Goal: Information Seeking & Learning: Learn about a topic

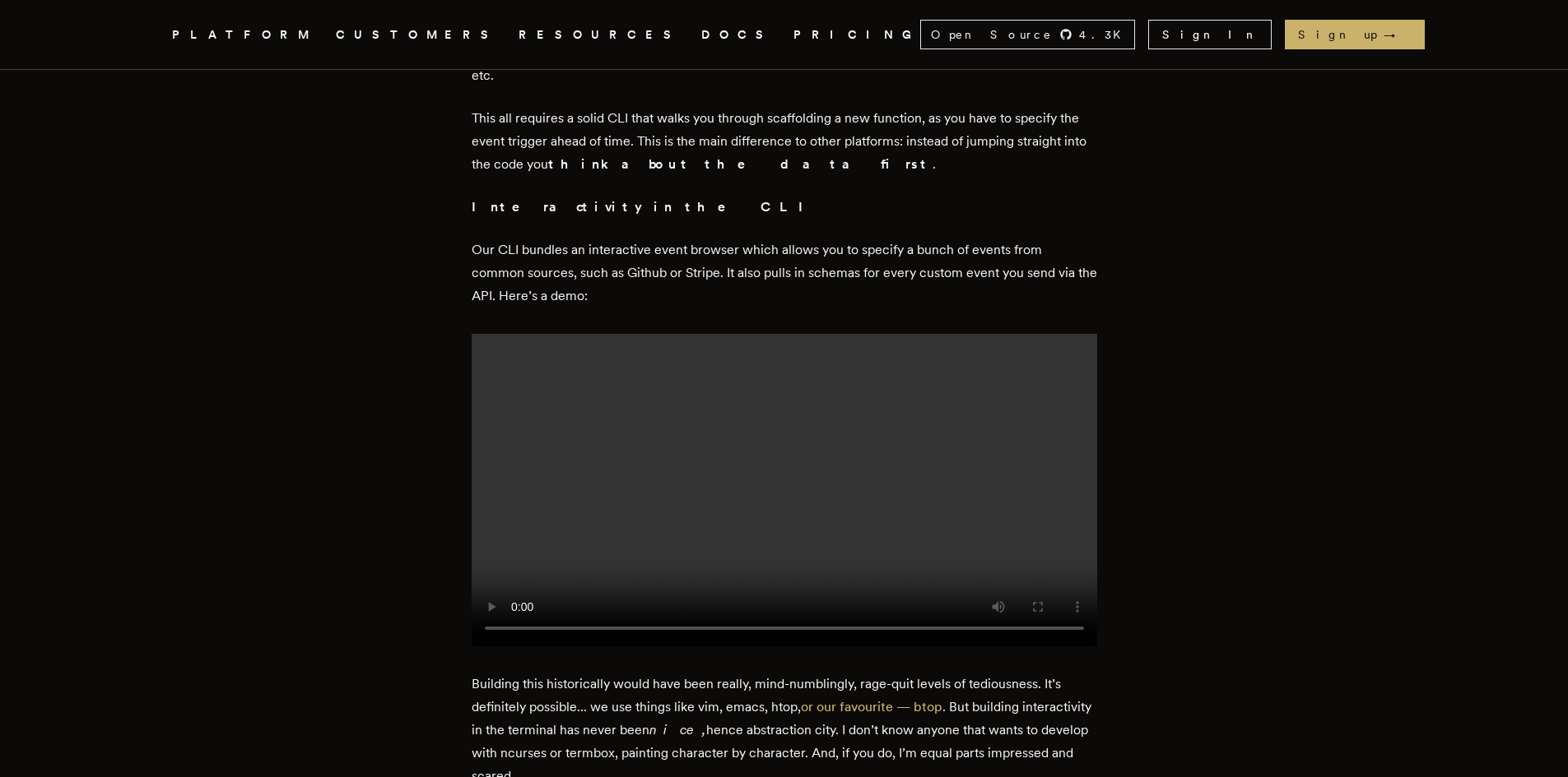
scroll to position [987, 0]
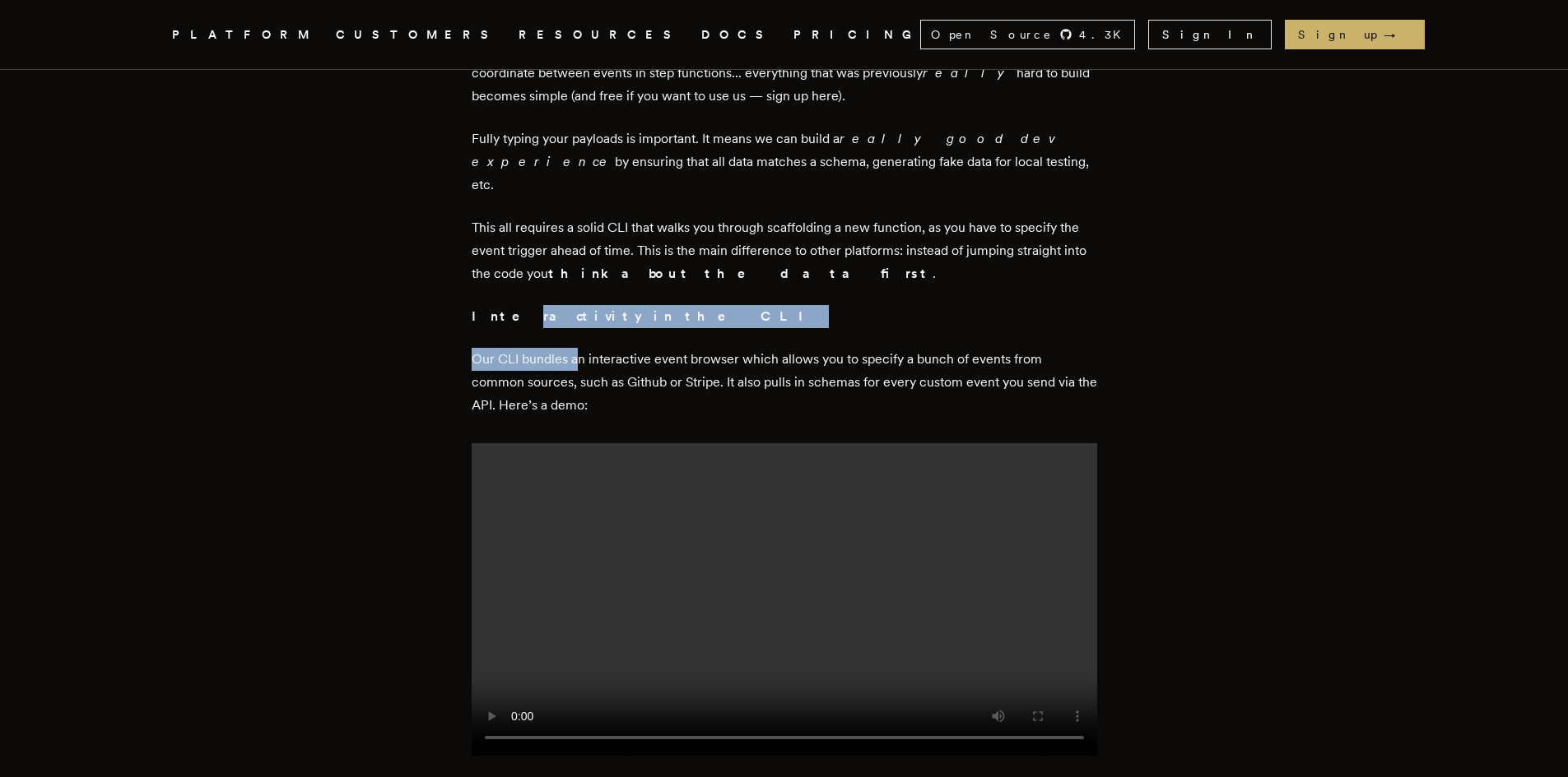
drag, startPoint x: 509, startPoint y: 296, endPoint x: 581, endPoint y: 315, distance: 74.5
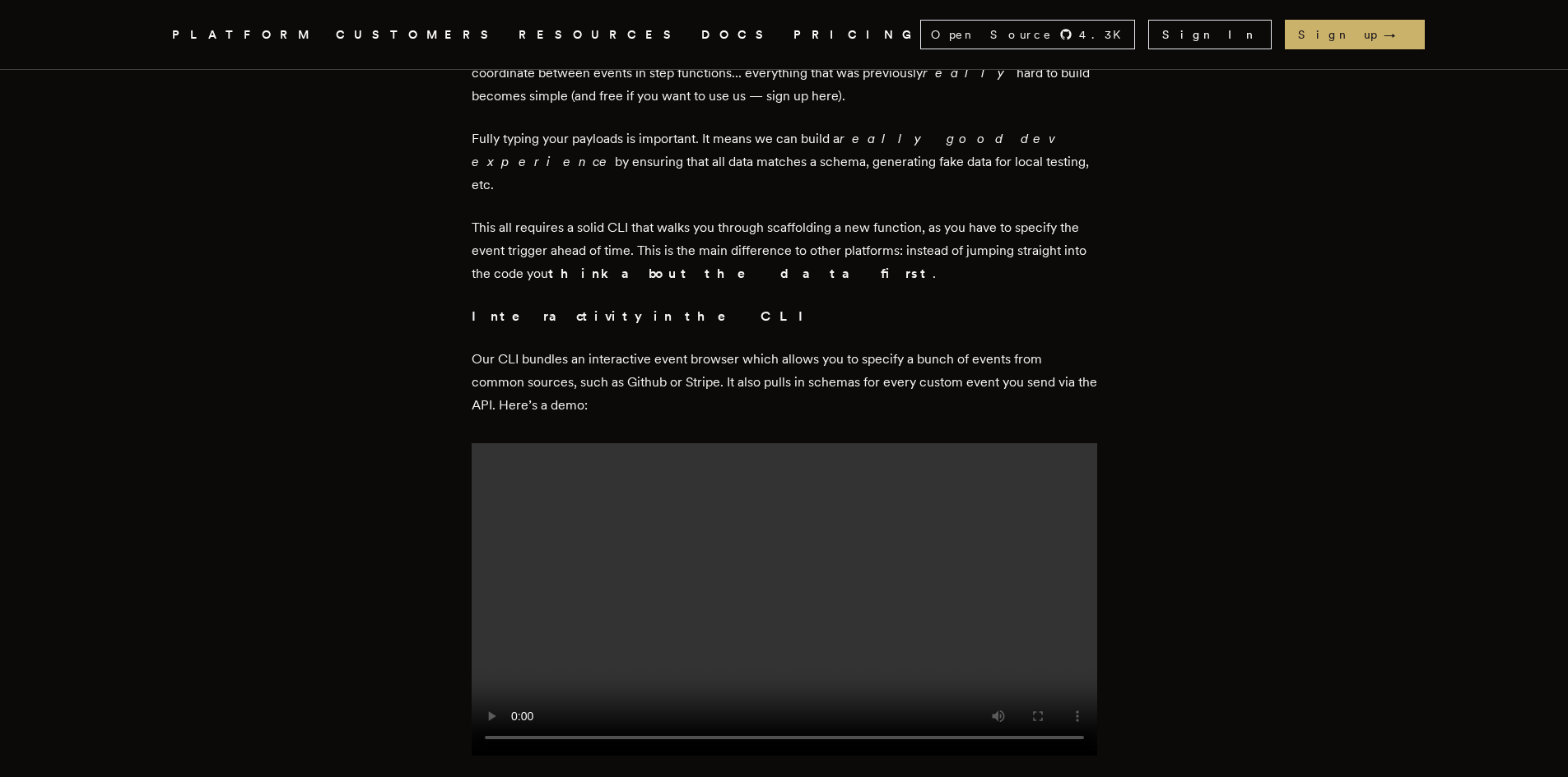
click at [615, 348] on p "Our CLI bundles an interactive event browser which allows you to specify a bunc…" at bounding box center [784, 383] width 626 height 69
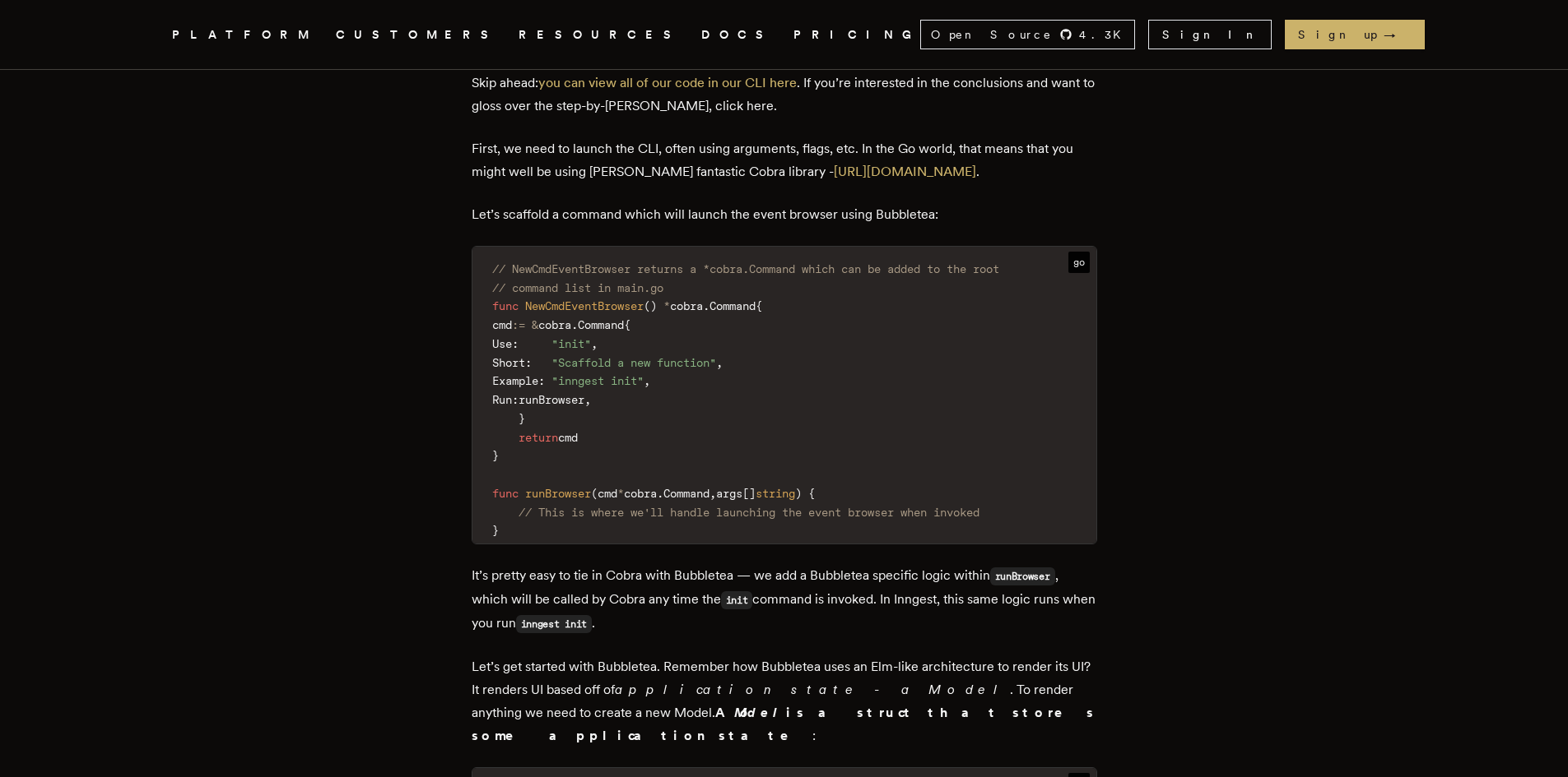
scroll to position [2467, 0]
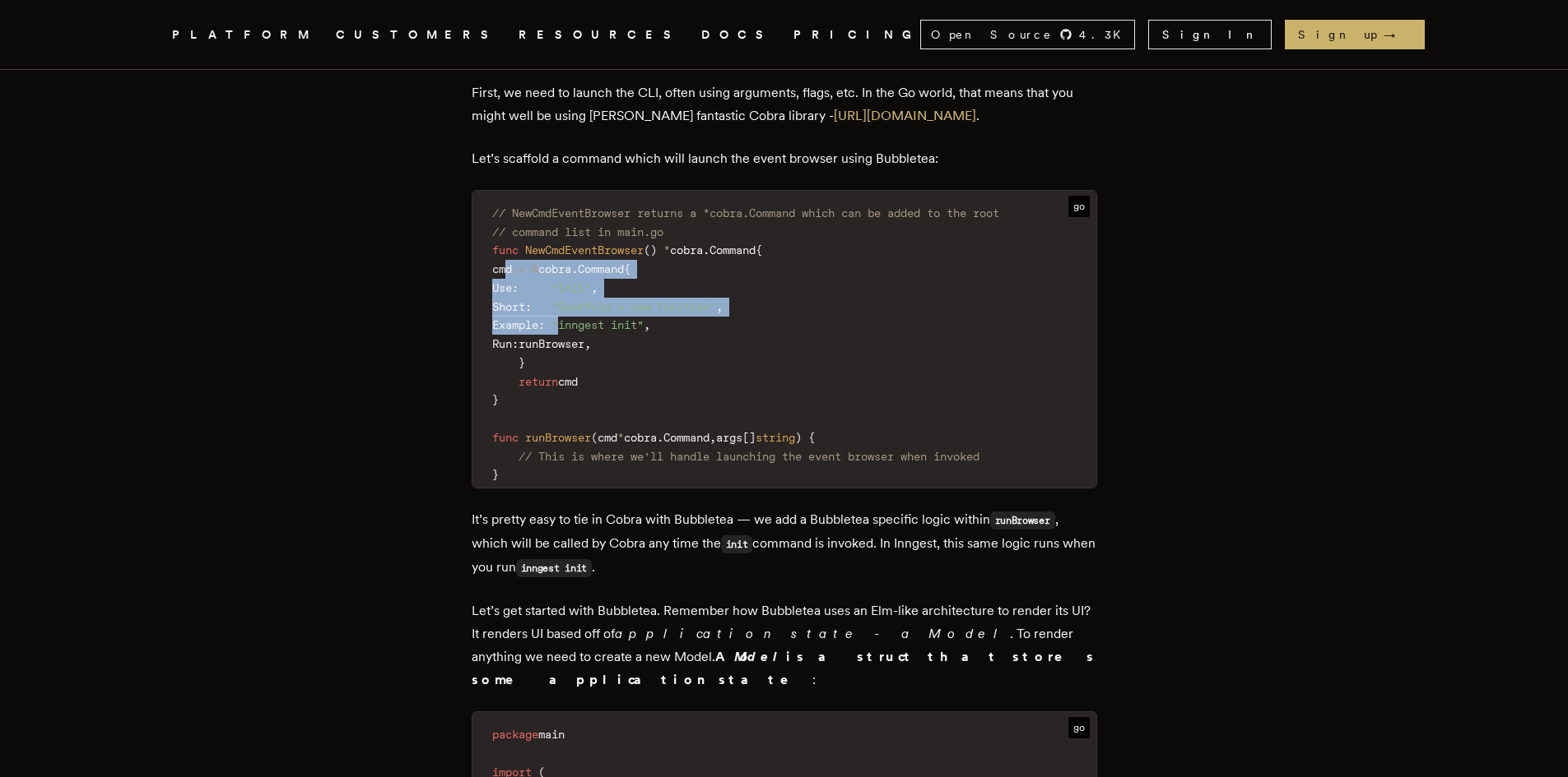
drag, startPoint x: 534, startPoint y: 277, endPoint x: 625, endPoint y: 328, distance: 104.3
click at [625, 328] on code "// NewCmdEventBrowser returns a *cobra.Command which can be added to the root /…" at bounding box center [784, 345] width 624 height 287
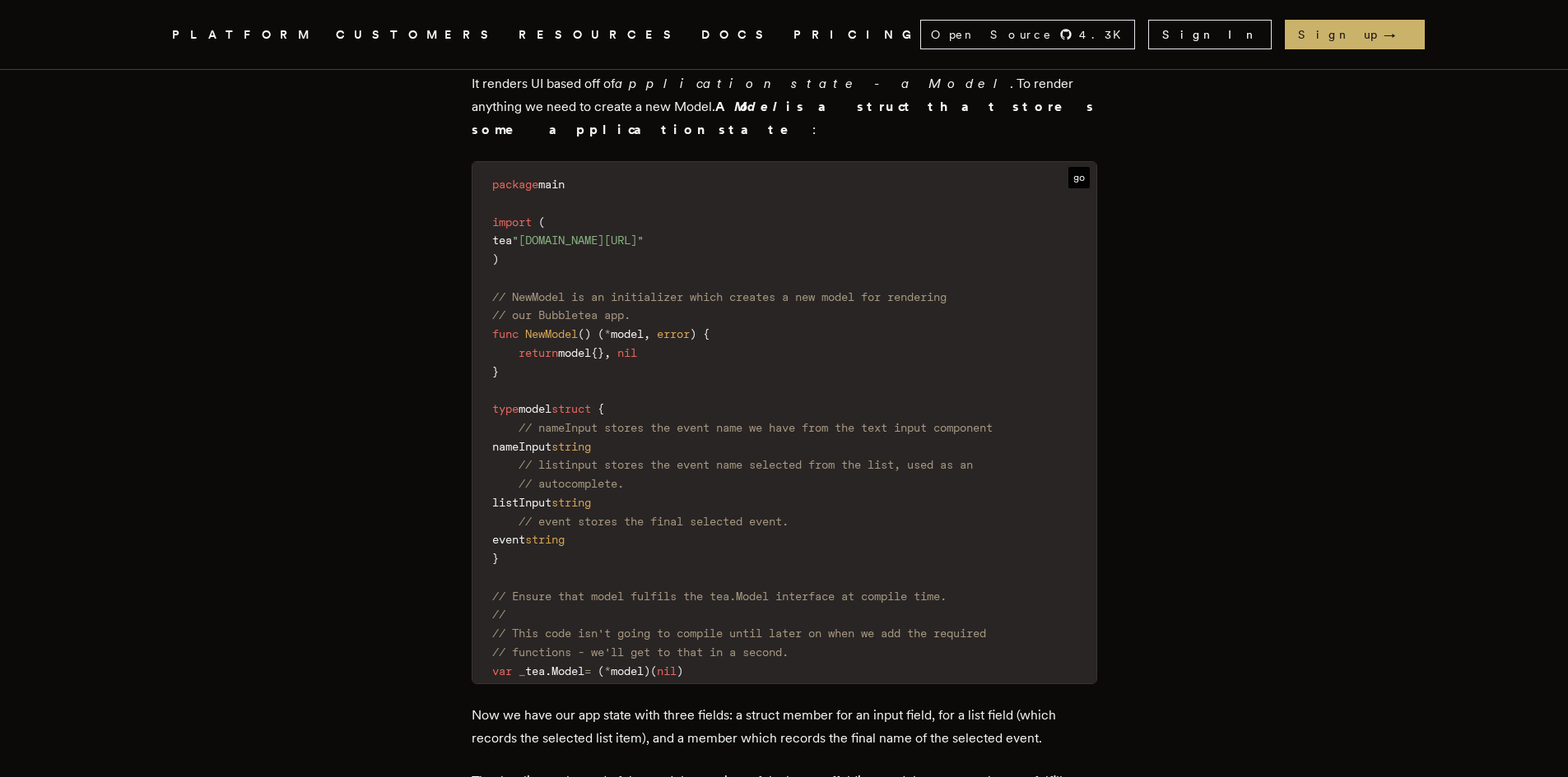
scroll to position [3043, 0]
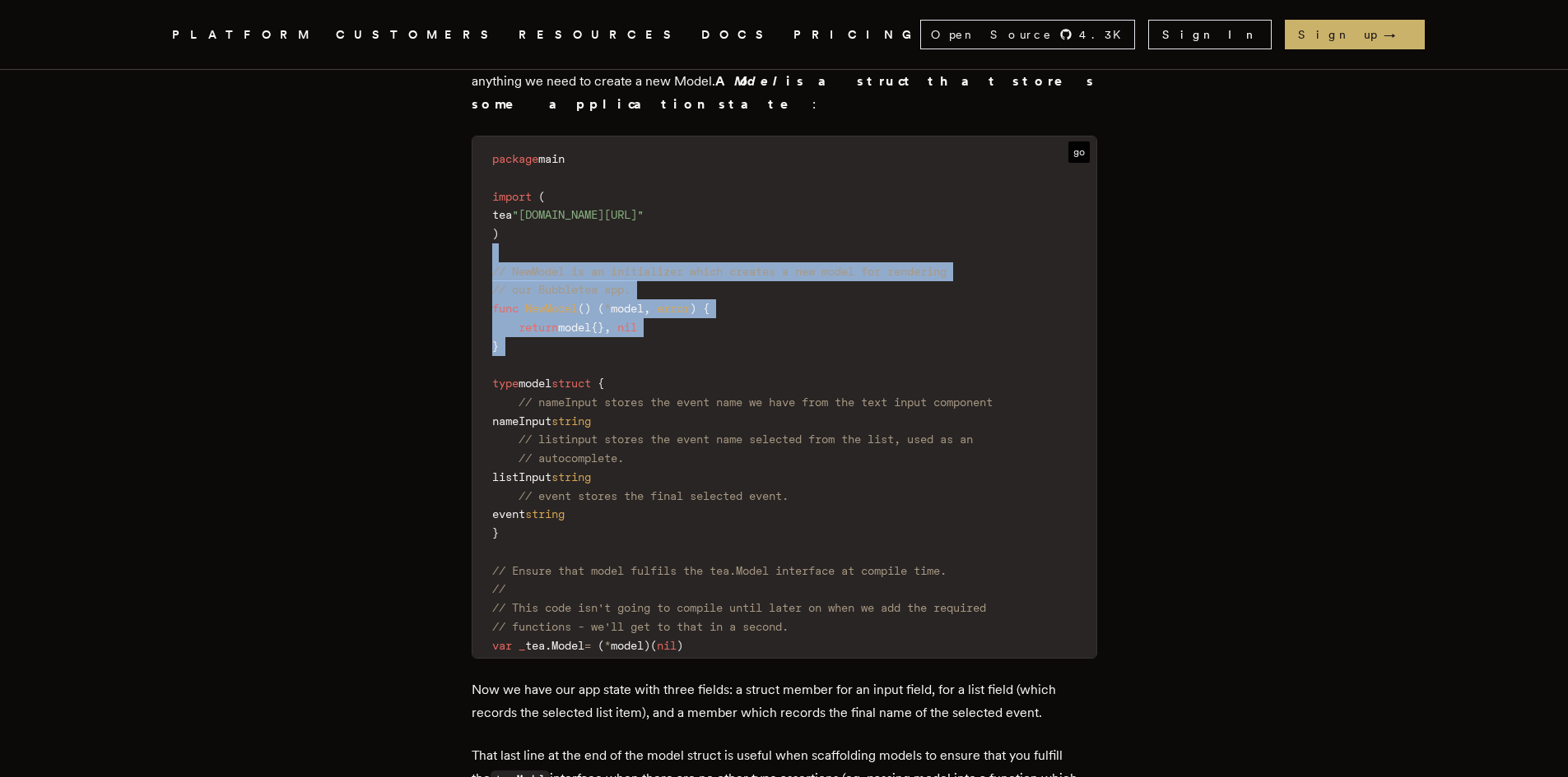
drag, startPoint x: 509, startPoint y: 348, endPoint x: 469, endPoint y: 247, distance: 108.6
click at [735, 280] on code "package main import ( tea "[DOMAIN_NAME][URL]" ) // NewModel is an initializer …" at bounding box center [784, 401] width 624 height 511
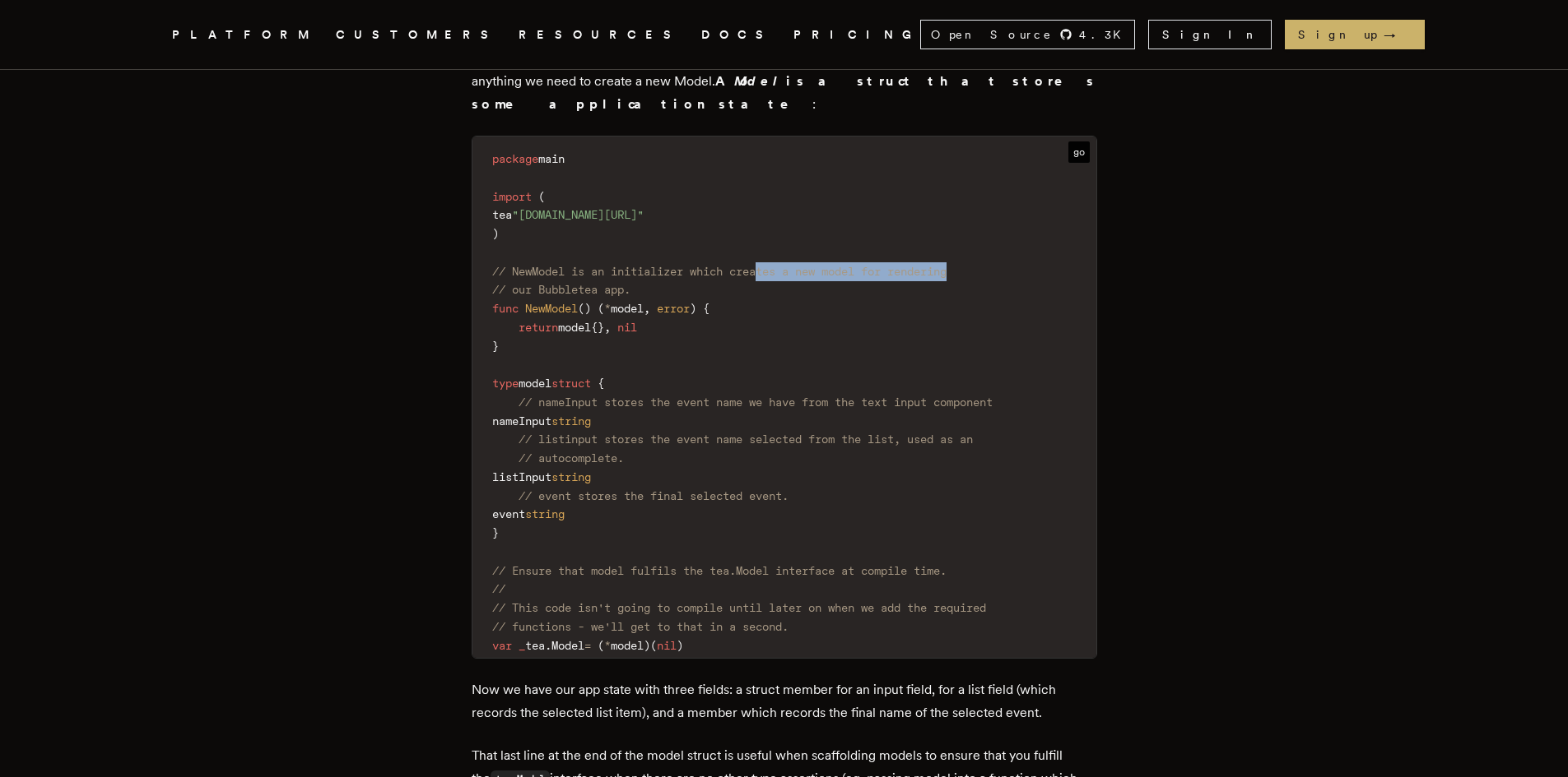
drag, startPoint x: 776, startPoint y: 256, endPoint x: 978, endPoint y: 259, distance: 202.0
click at [978, 259] on code "package main import ( tea "[DOMAIN_NAME][URL]" ) // NewModel is an initializer …" at bounding box center [784, 401] width 624 height 511
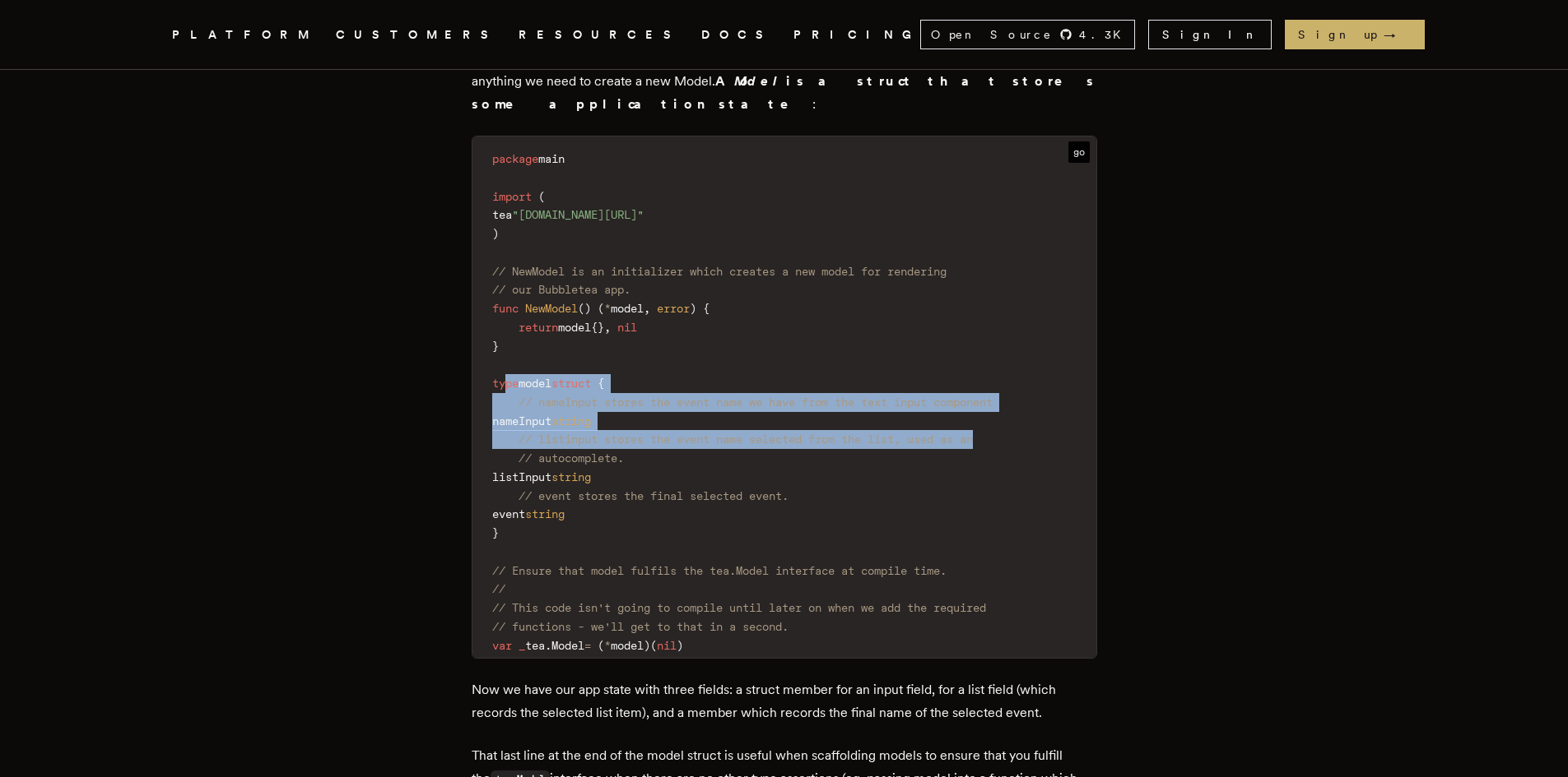
drag, startPoint x: 514, startPoint y: 369, endPoint x: 1019, endPoint y: 429, distance: 508.6
click at [1019, 429] on code "package main import ( tea "[DOMAIN_NAME][URL]" ) // NewModel is an initializer …" at bounding box center [784, 401] width 624 height 511
click at [620, 395] on code "package main import ( tea "[DOMAIN_NAME][URL]" ) // NewModel is an initializer …" at bounding box center [784, 401] width 624 height 511
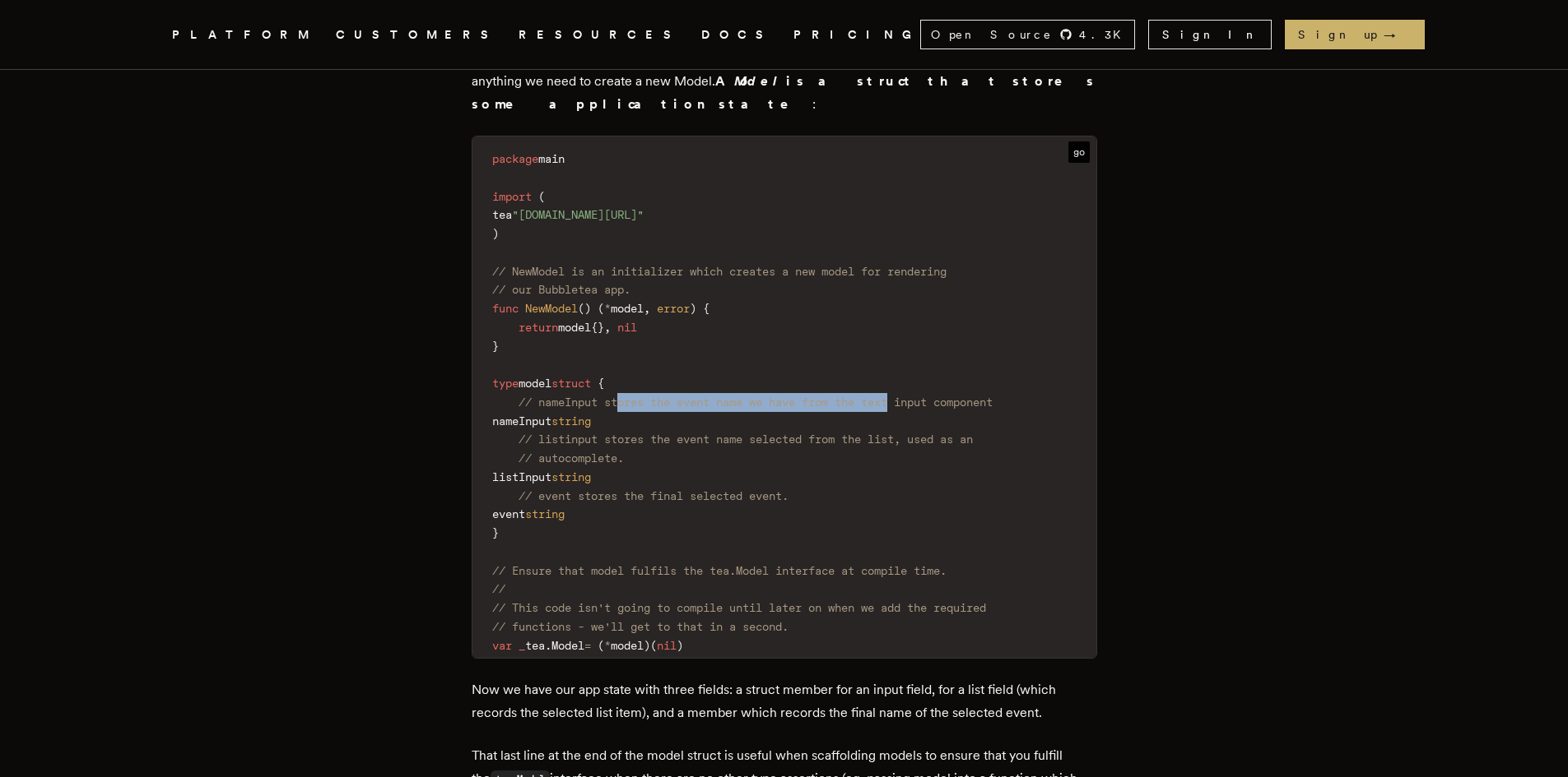
drag, startPoint x: 628, startPoint y: 392, endPoint x: 913, endPoint y: 387, distance: 285.0
click at [913, 396] on span "// nameInput stores the event name we have from the text input component" at bounding box center [755, 402] width 474 height 13
click at [644, 208] on span ""[DOMAIN_NAME][URL]"" at bounding box center [577, 214] width 132 height 13
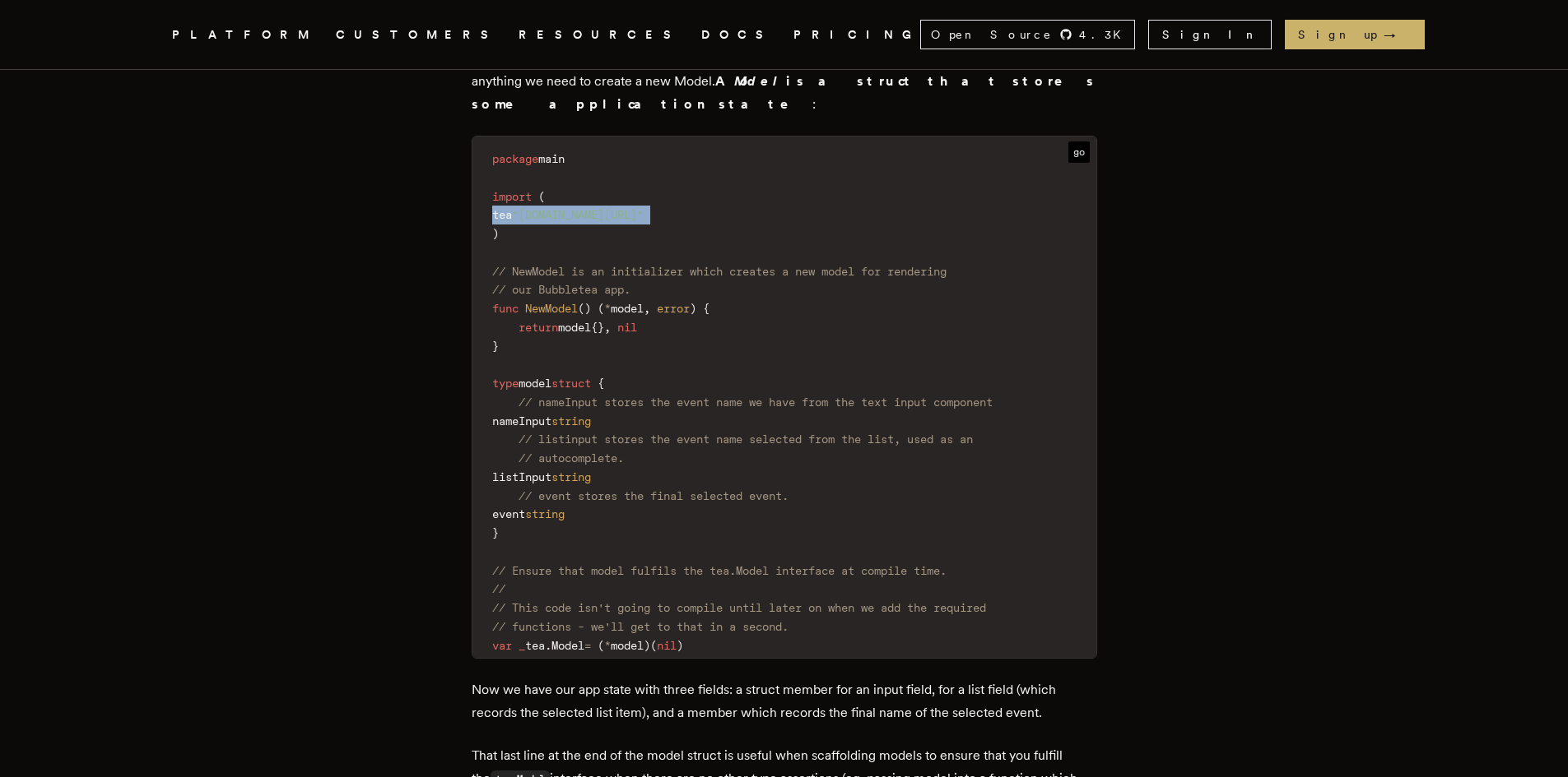
click at [644, 208] on span ""[DOMAIN_NAME][URL]"" at bounding box center [577, 214] width 132 height 13
copy code "tea "[DOMAIN_NAME][URL]""
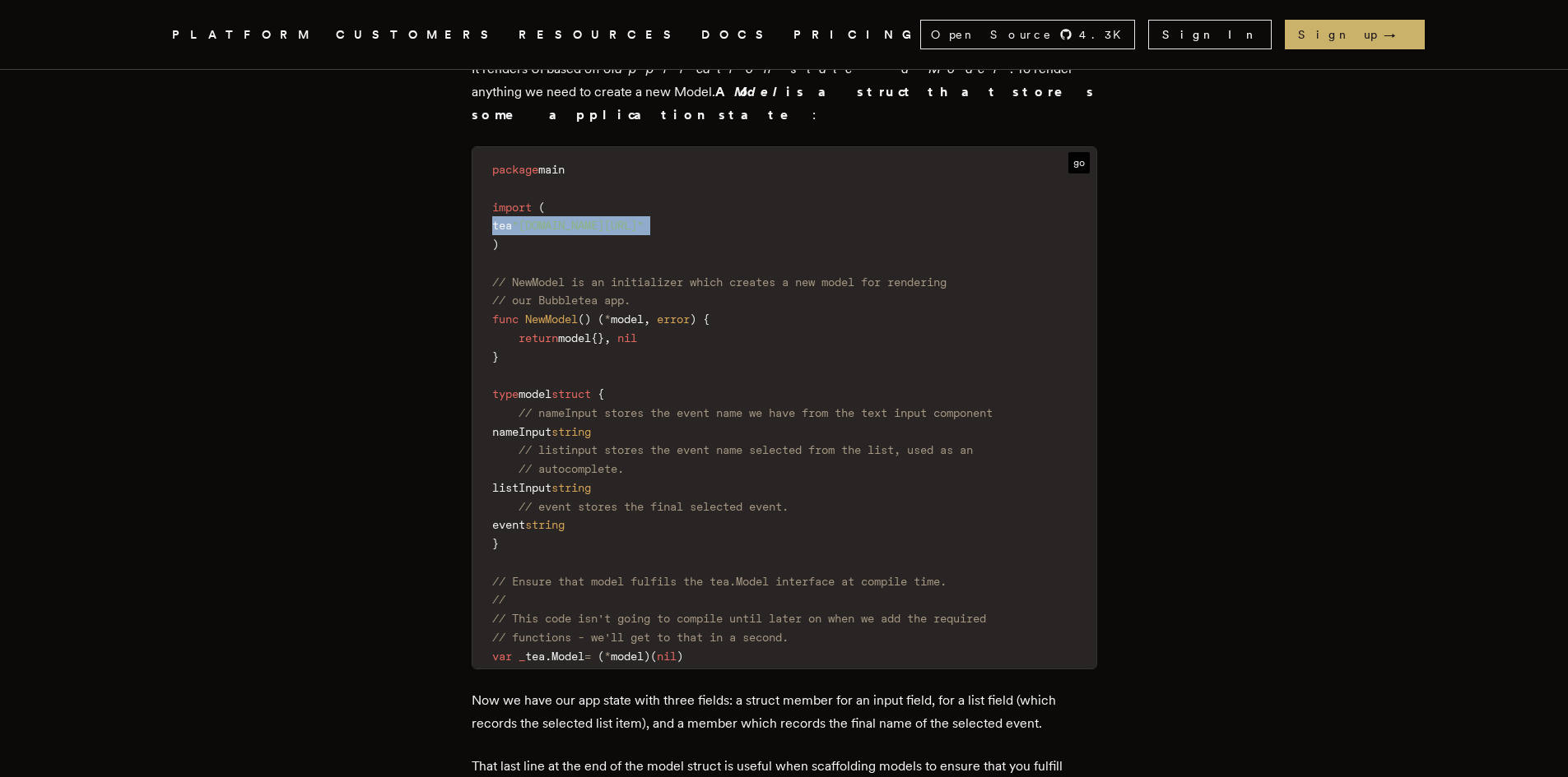
scroll to position [3105, 0]
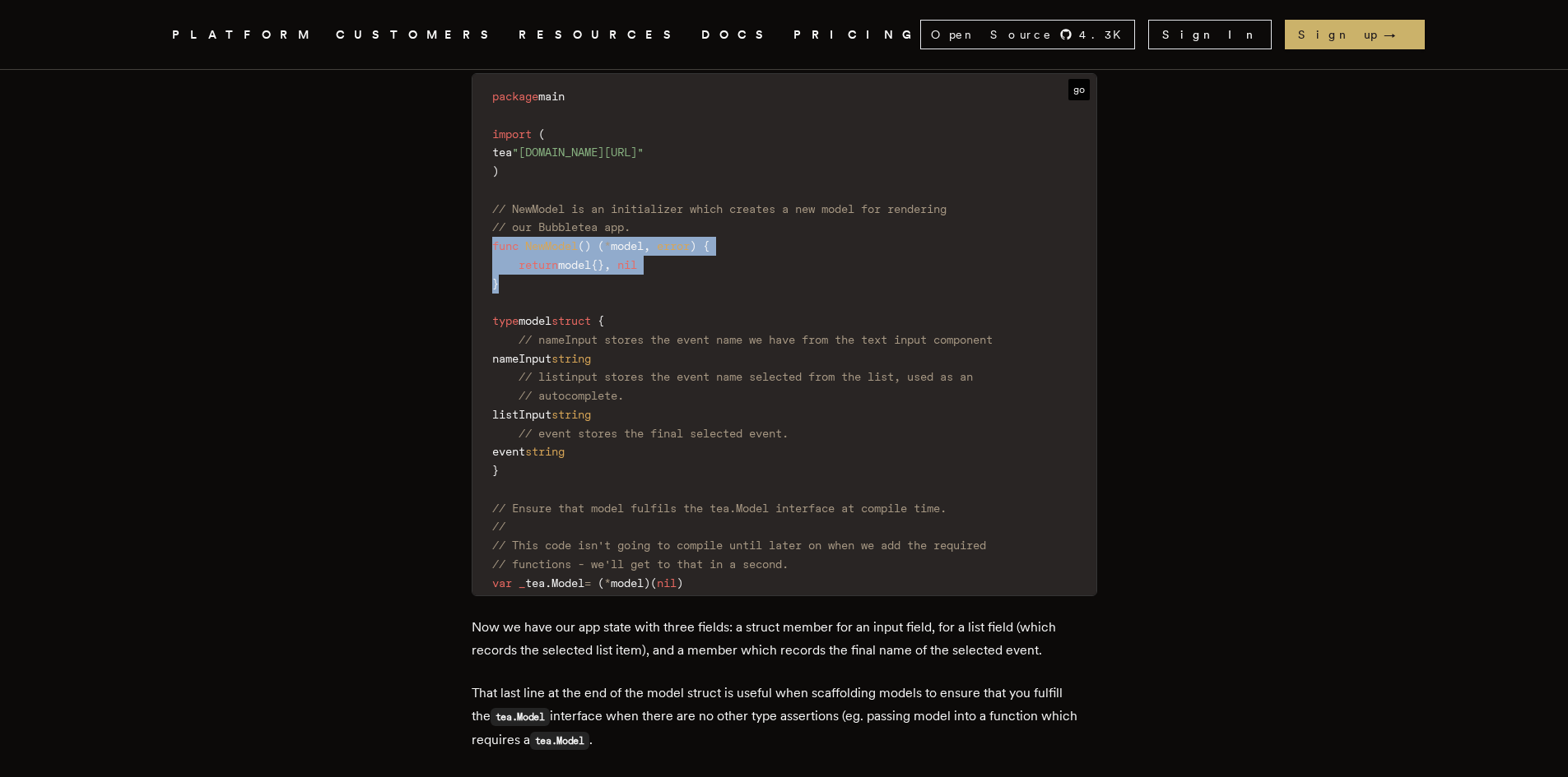
drag, startPoint x: 528, startPoint y: 276, endPoint x: 479, endPoint y: 233, distance: 65.2
click at [479, 233] on code "package main import ( tea "[DOMAIN_NAME][URL]" ) // NewModel is an initializer …" at bounding box center [784, 339] width 624 height 511
copy code "func NewModel ( ) ( * model , error ) { return model { } , nil }"
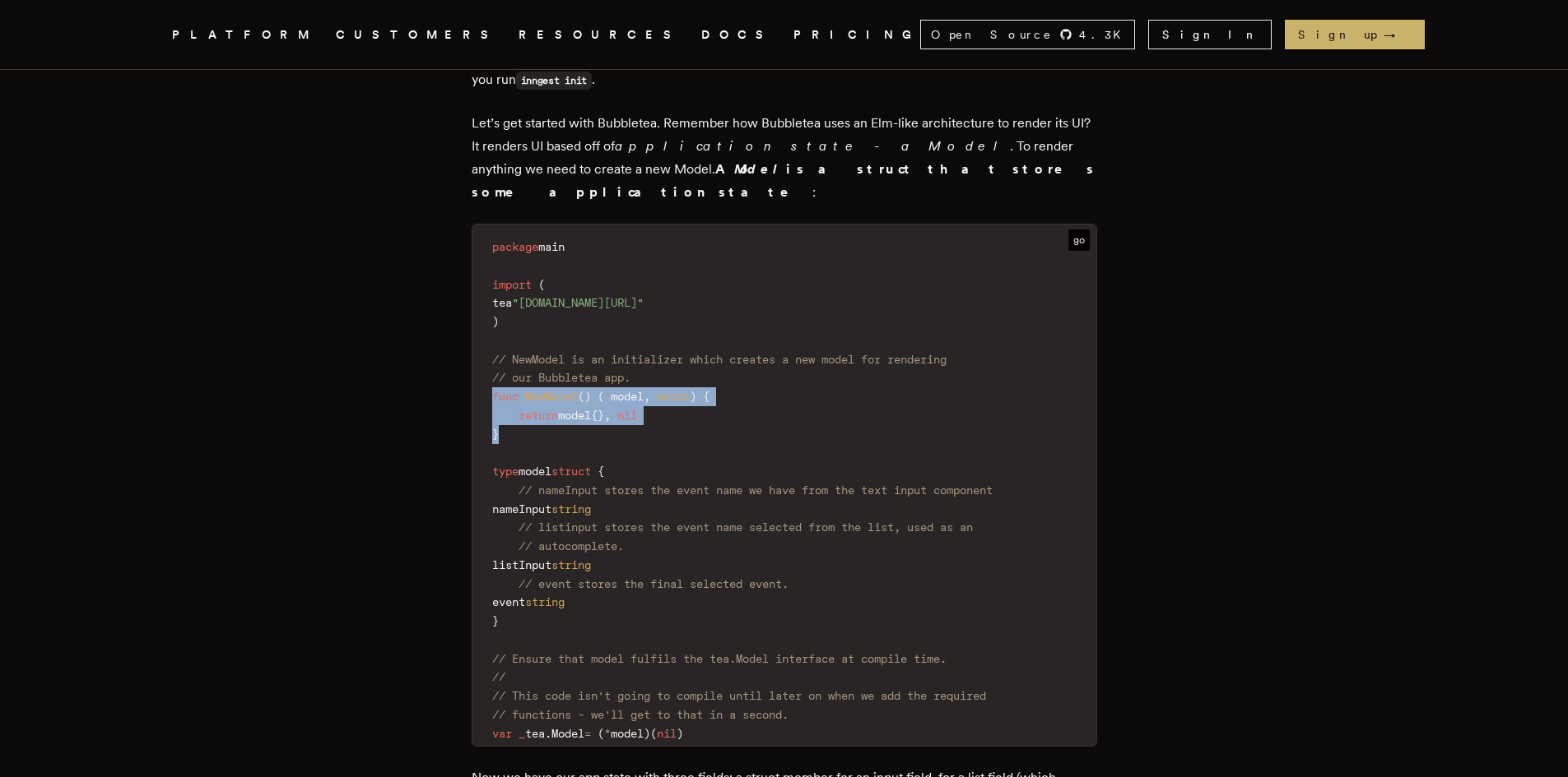
scroll to position [2941, 0]
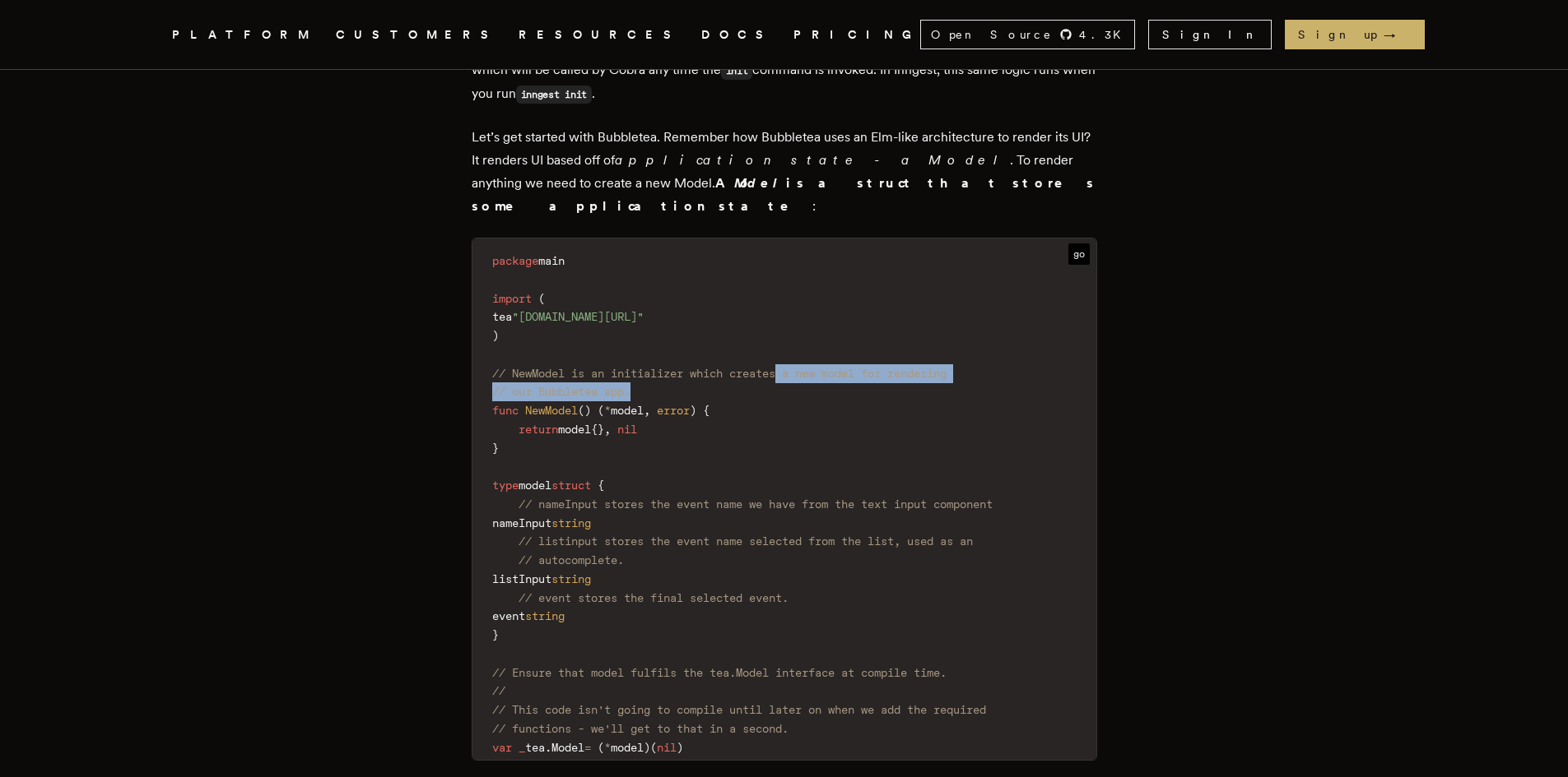
drag, startPoint x: 805, startPoint y: 361, endPoint x: 671, endPoint y: 376, distance: 134.8
click at [671, 376] on code "package main import ( tea "[DOMAIN_NAME][URL]" ) // NewModel is an initializer …" at bounding box center [784, 503] width 624 height 511
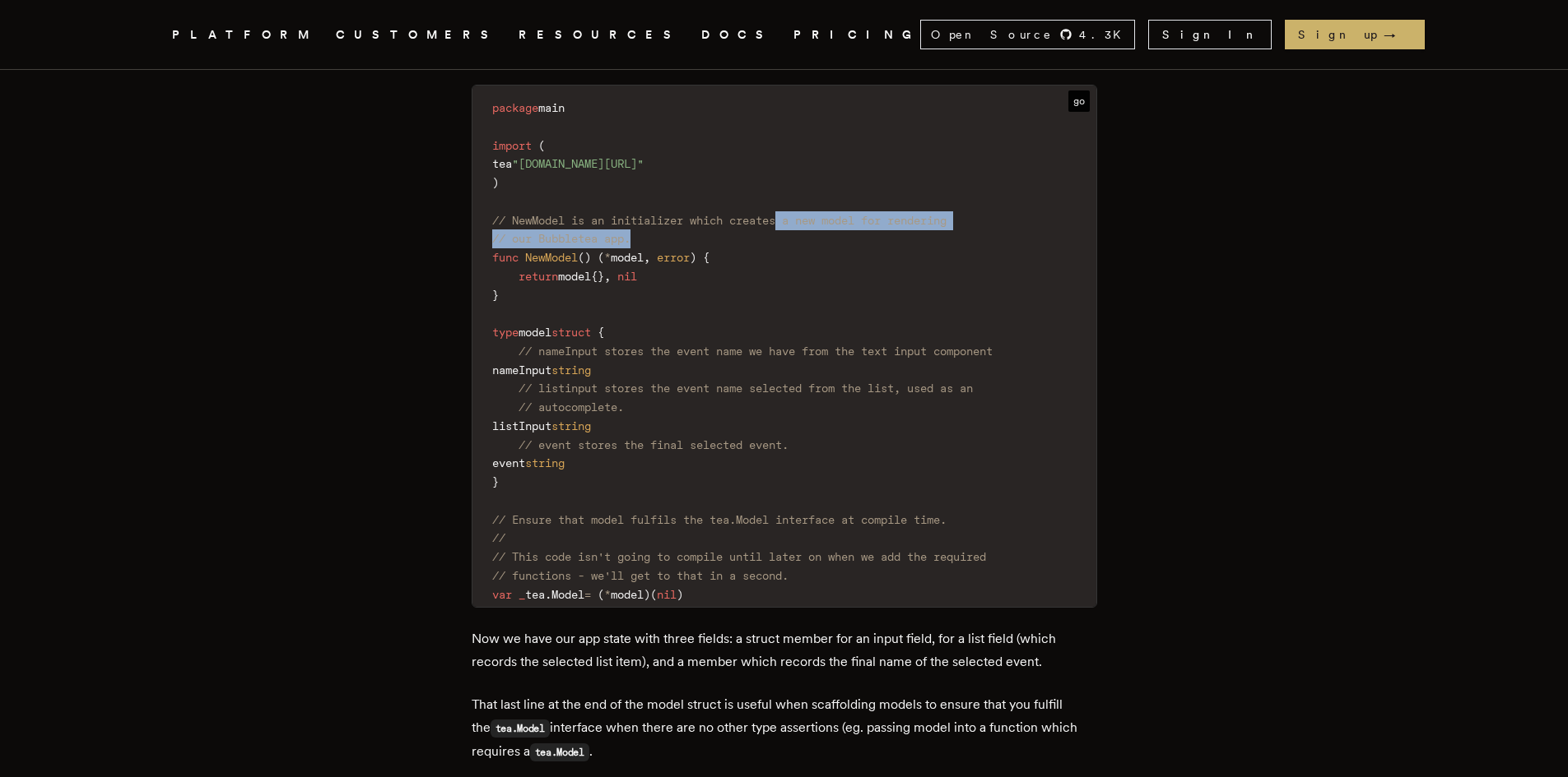
scroll to position [3105, 0]
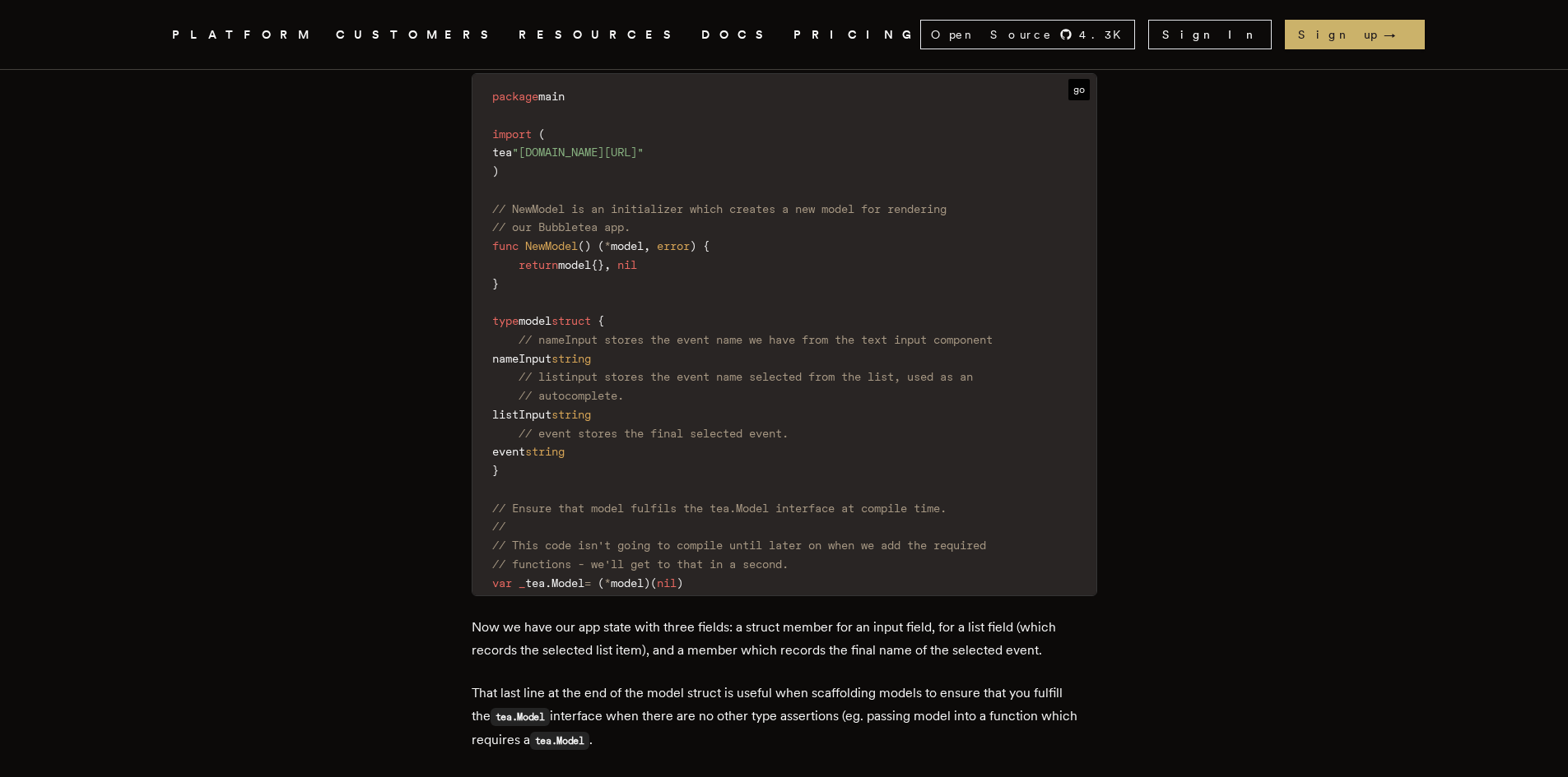
click at [591, 259] on span "model" at bounding box center [573, 265] width 33 height 13
copy code "return model { } , nil"
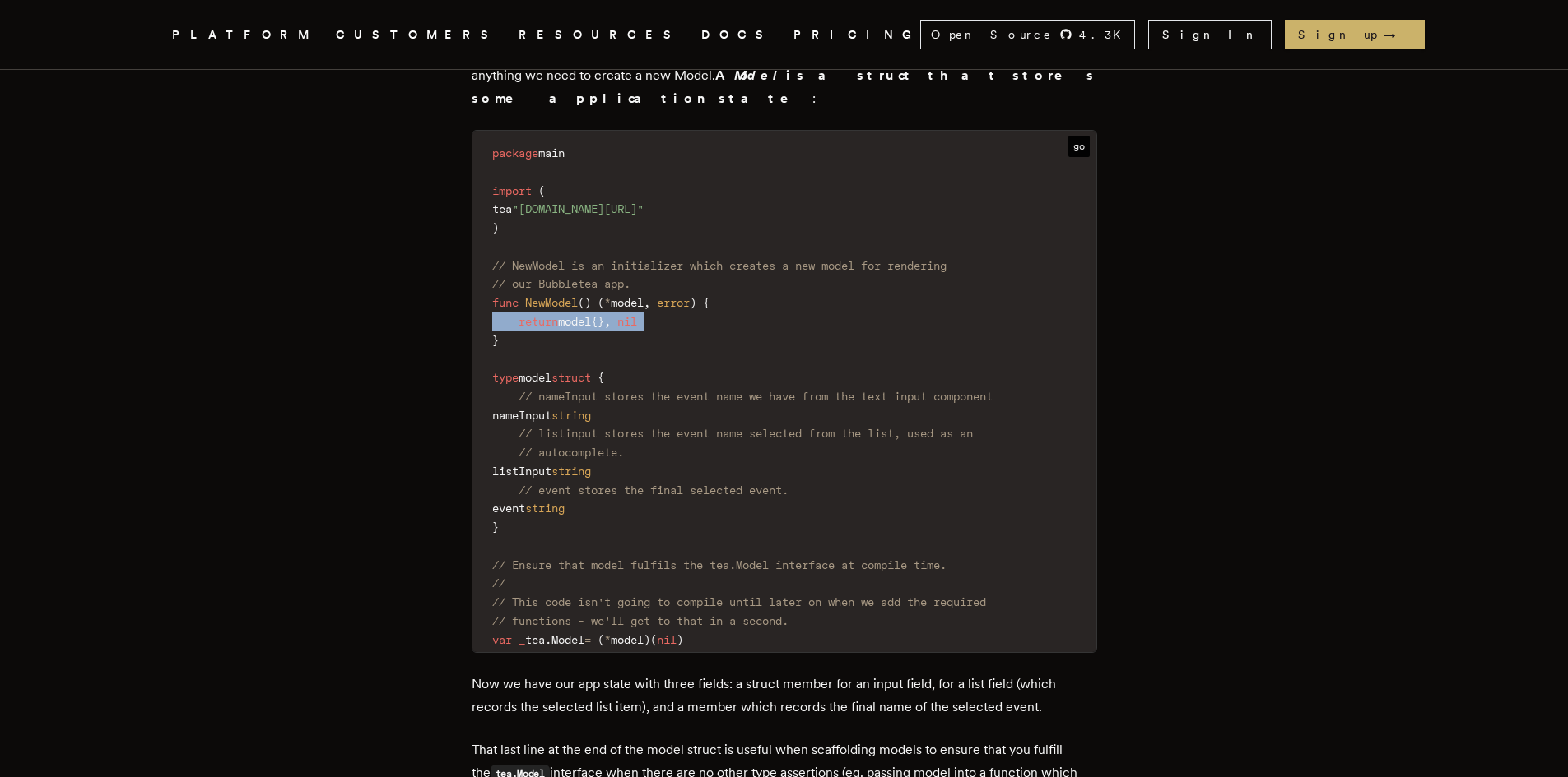
scroll to position [3024, 0]
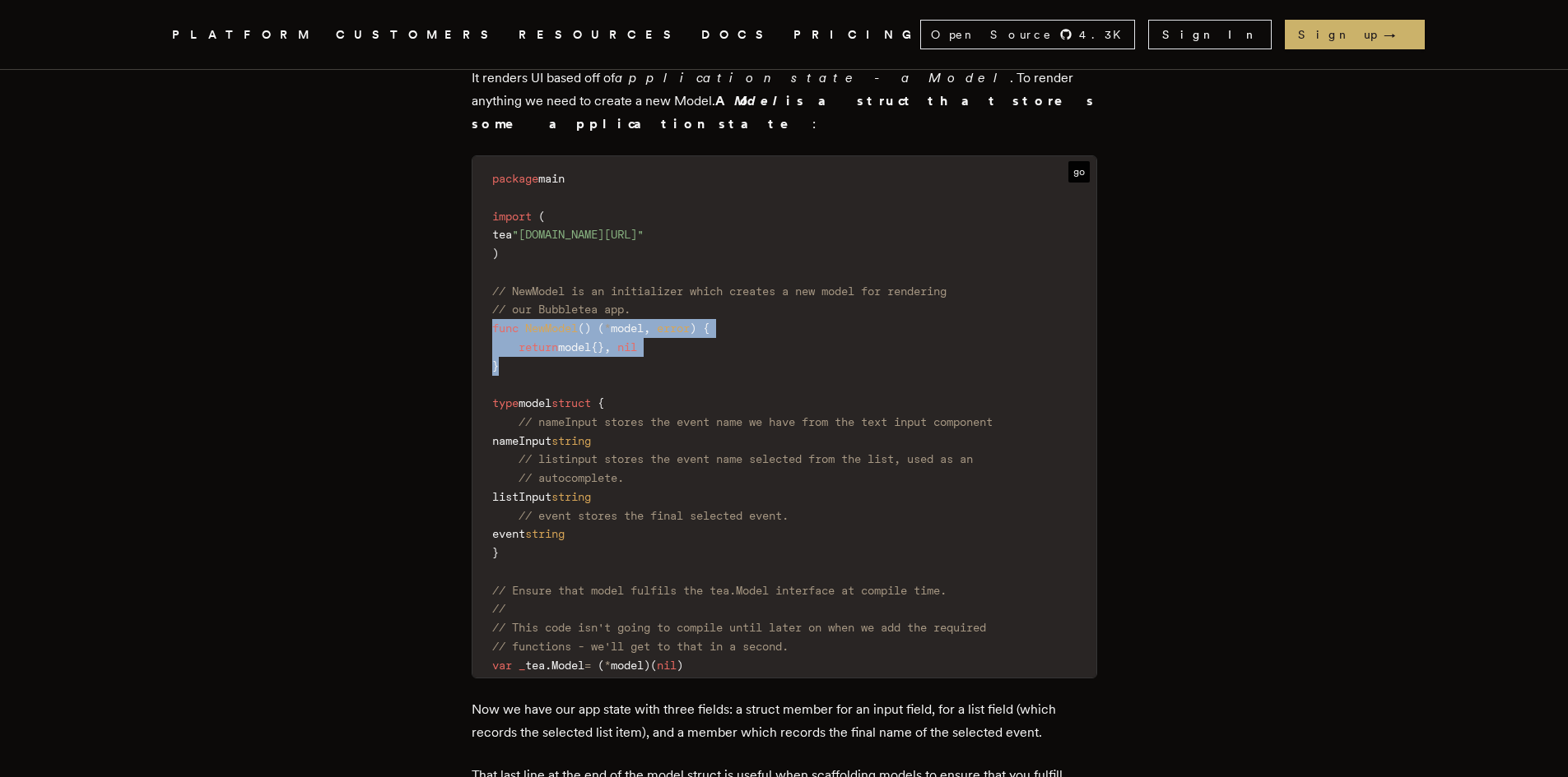
drag, startPoint x: 518, startPoint y: 354, endPoint x: 476, endPoint y: 311, distance: 60.1
copy code "func NewModel ( ) ( * model , error ) { return model { } , nil }"
click at [611, 659] on span "*" at bounding box center [606, 665] width 6 height 13
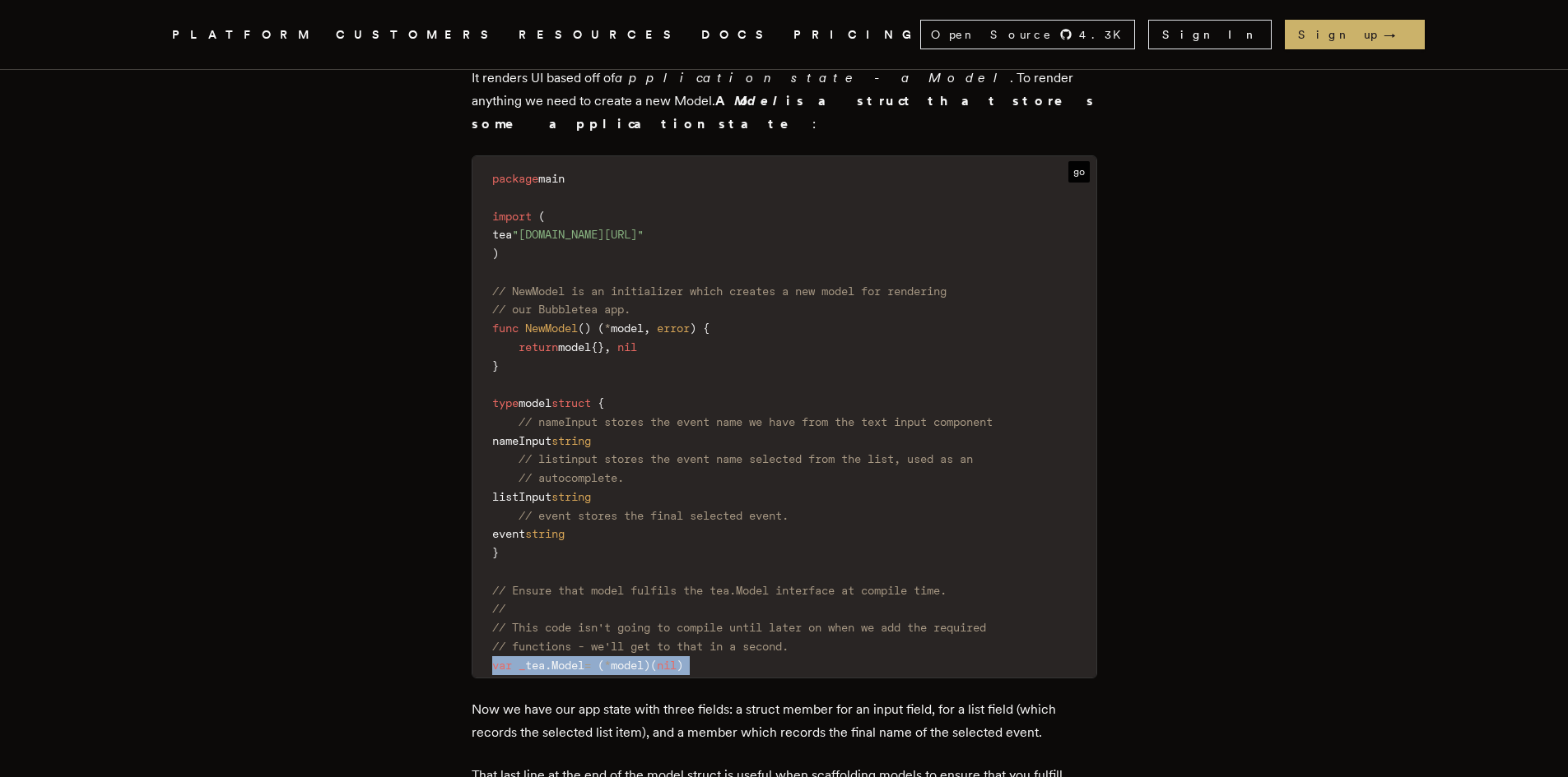
click at [611, 659] on span "*" at bounding box center [606, 665] width 6 height 13
copy div "var _ tea . Model = ( * model ) ( nil )"
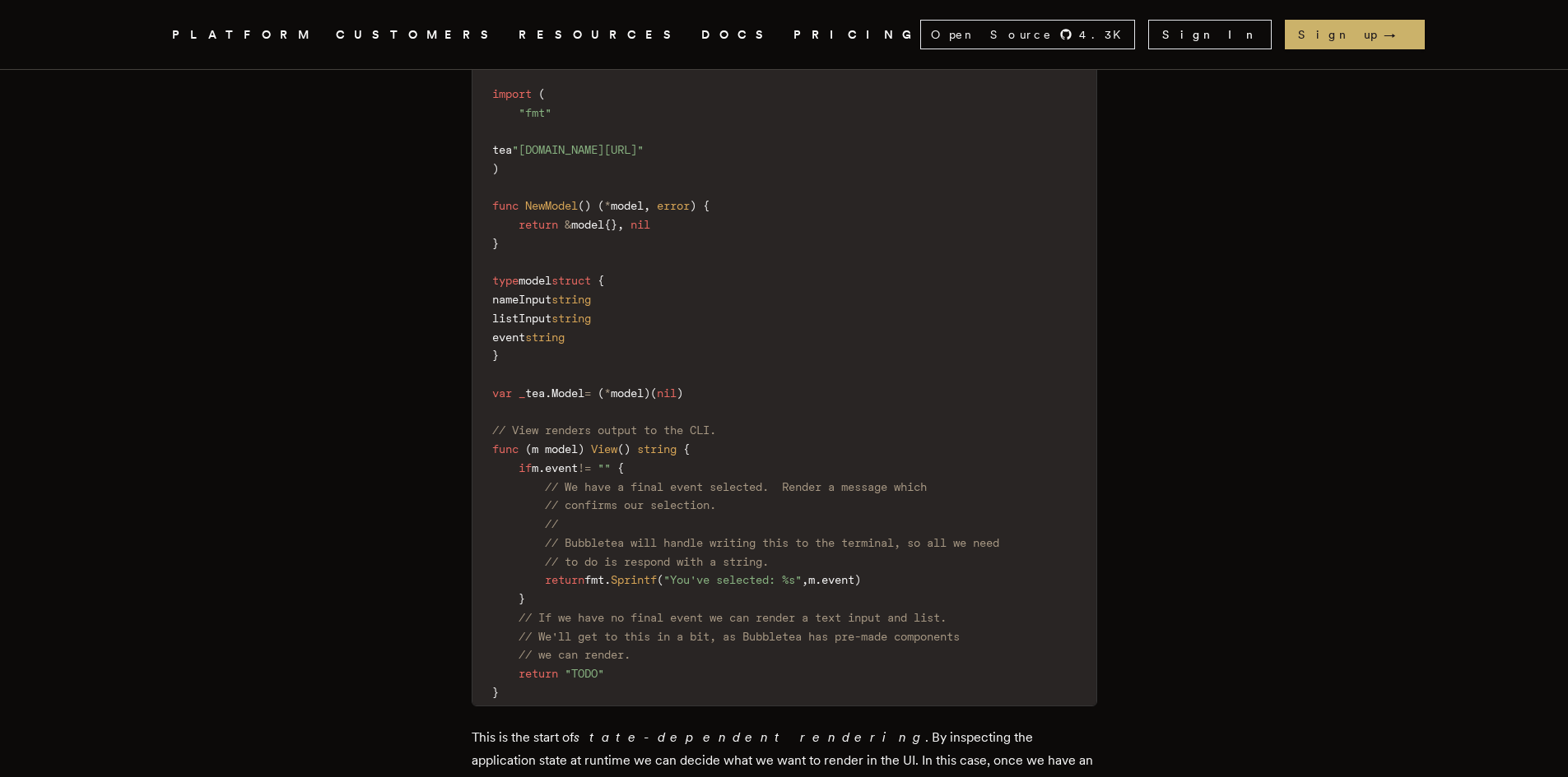
scroll to position [3928, 0]
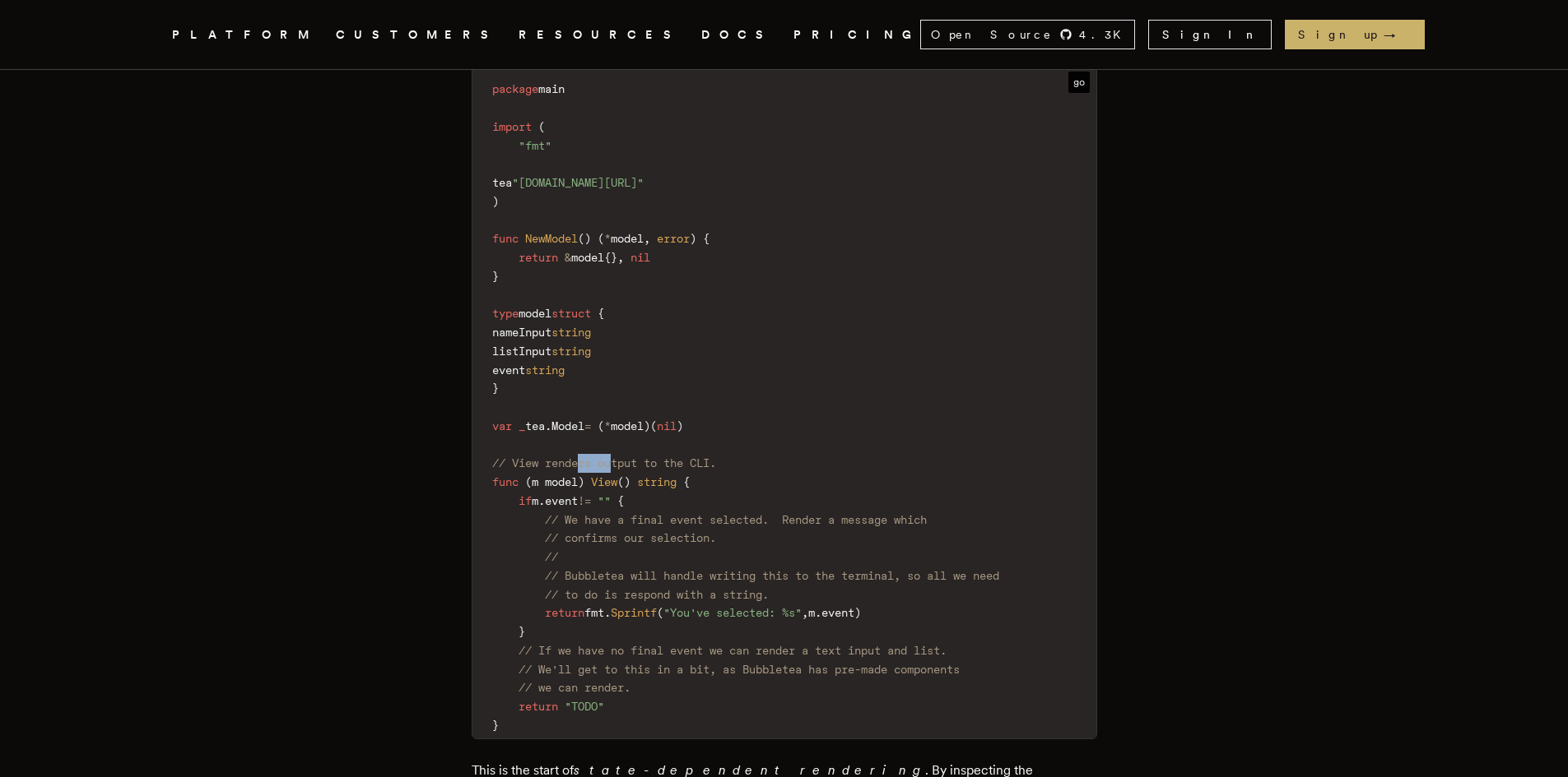
drag, startPoint x: 596, startPoint y: 455, endPoint x: 623, endPoint y: 451, distance: 27.3
click at [623, 451] on code "package main import ( "fmt" tea "[DOMAIN_NAME][URL]" ) func NewModel ( ) ( * mo…" at bounding box center [784, 407] width 624 height 661
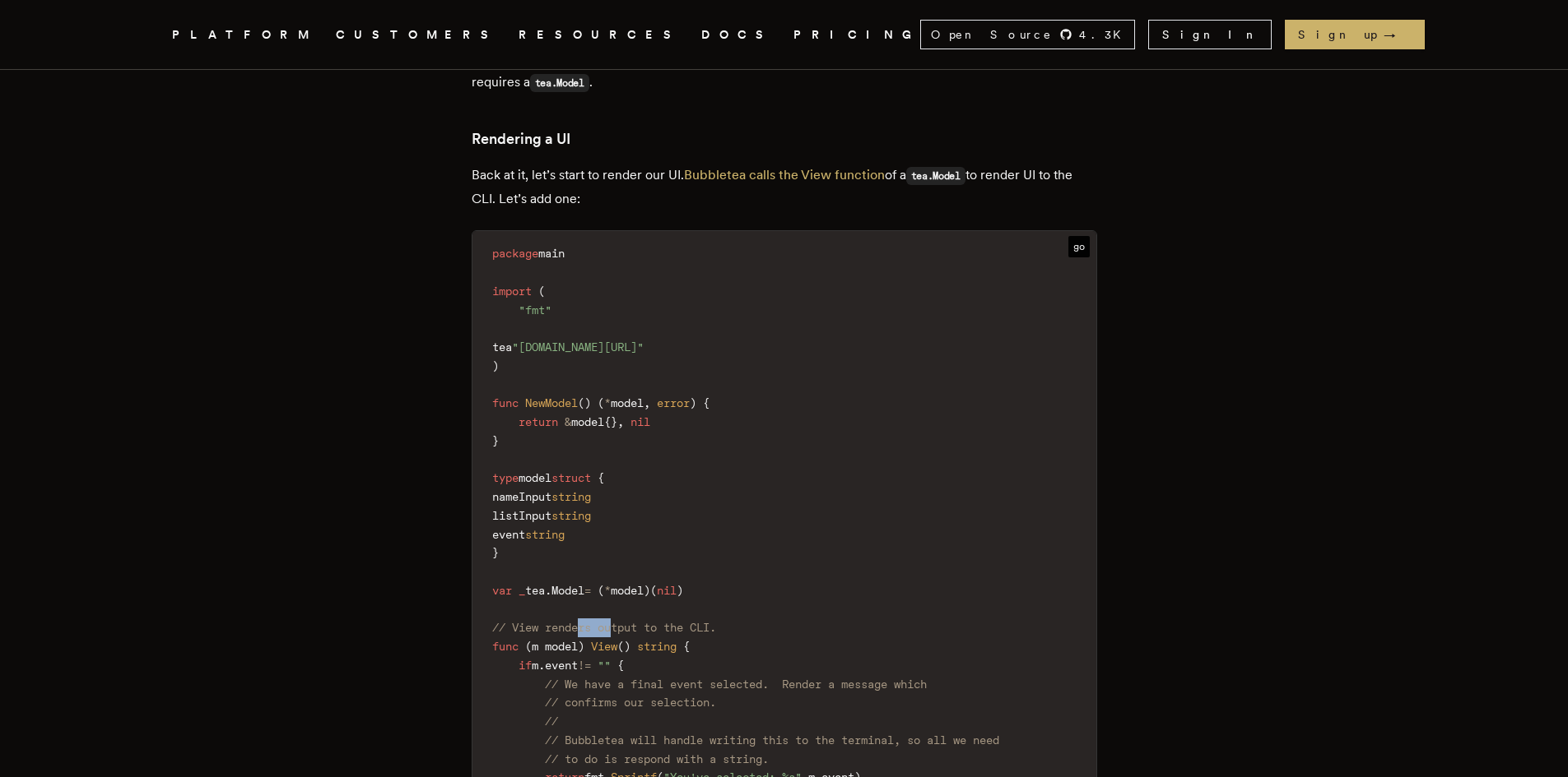
scroll to position [3837, 0]
